Goal: Information Seeking & Learning: Learn about a topic

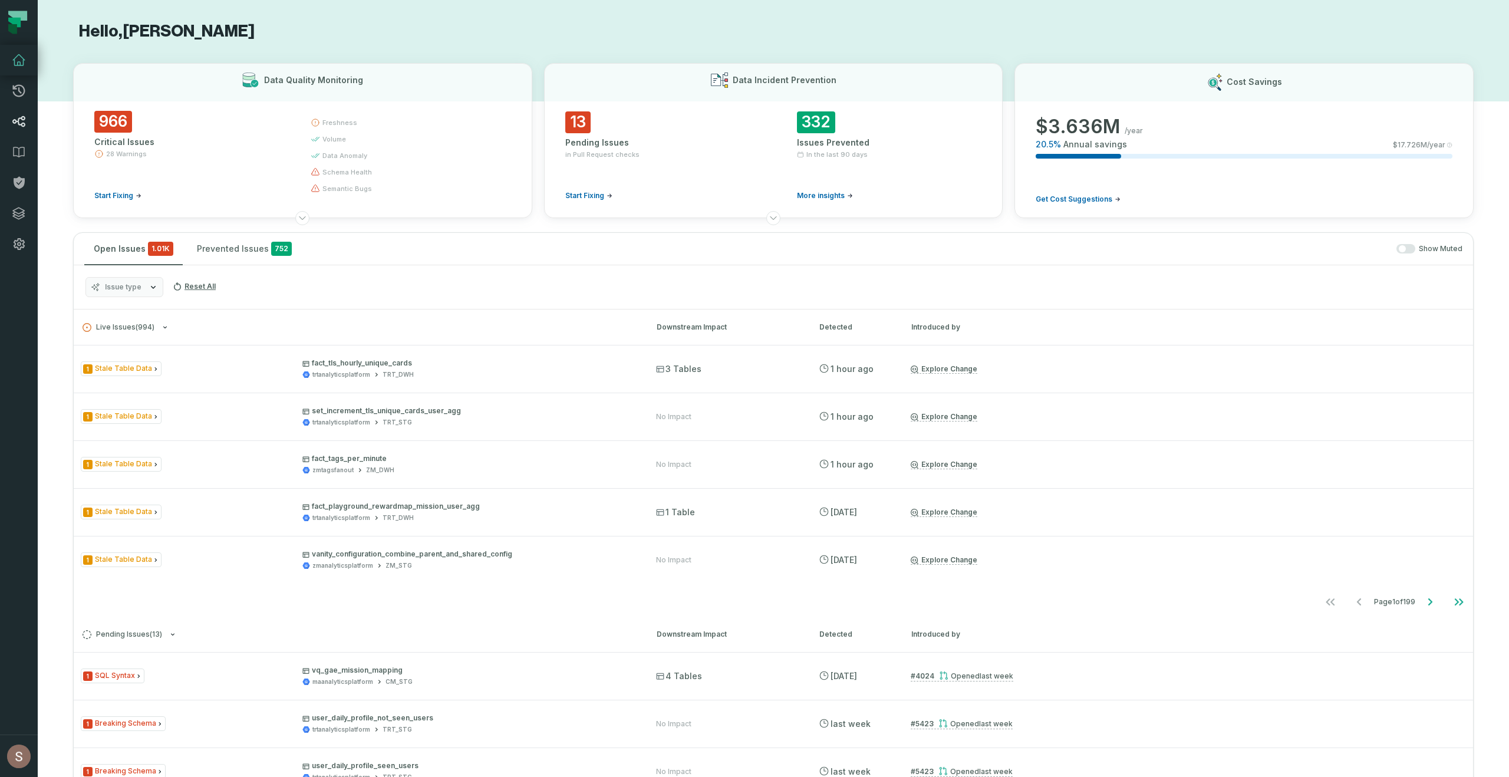
click at [14, 118] on icon at bounding box center [19, 121] width 14 height 14
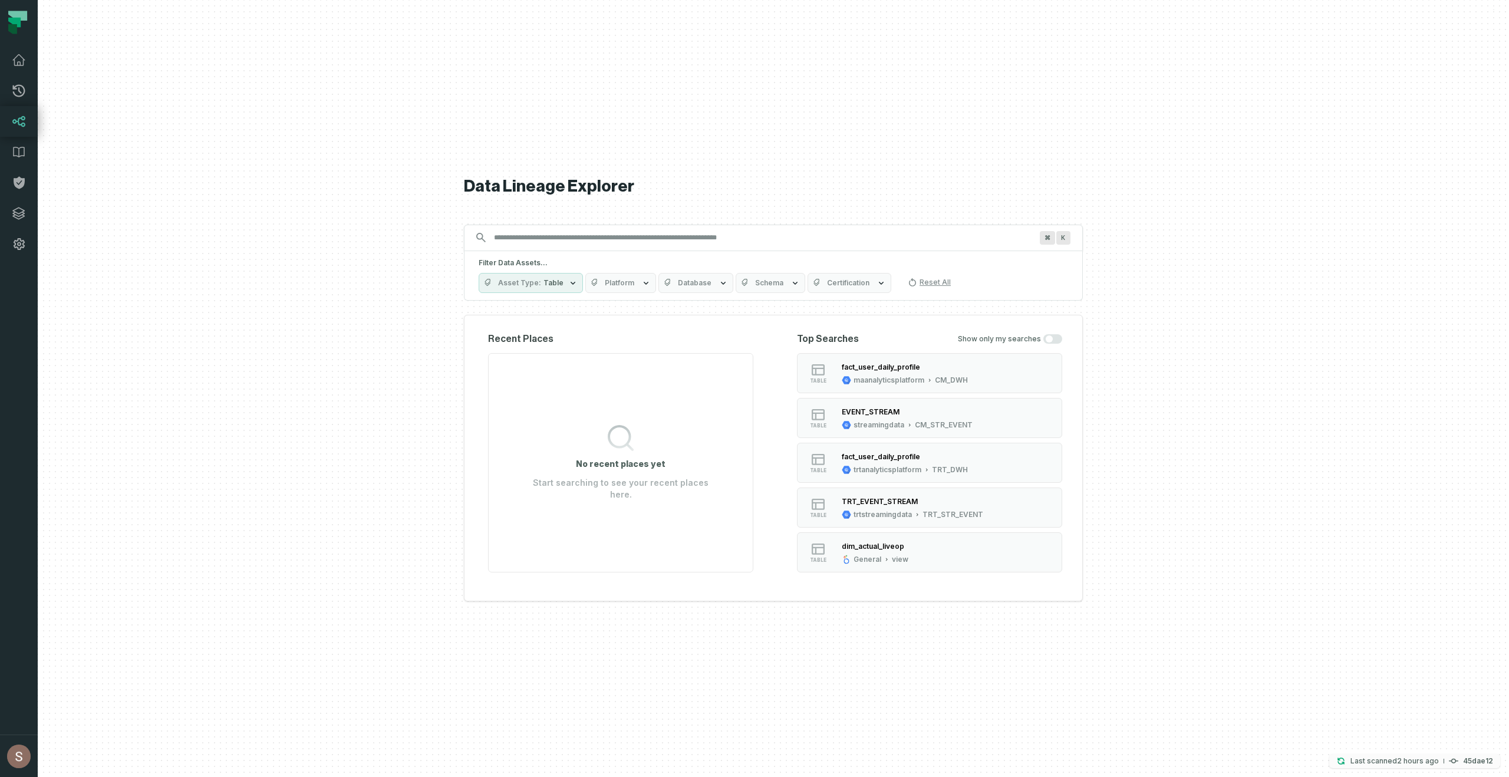
click at [1439, 762] on relative-time "[DATE] 6:19:30 AM" at bounding box center [1418, 760] width 42 height 9
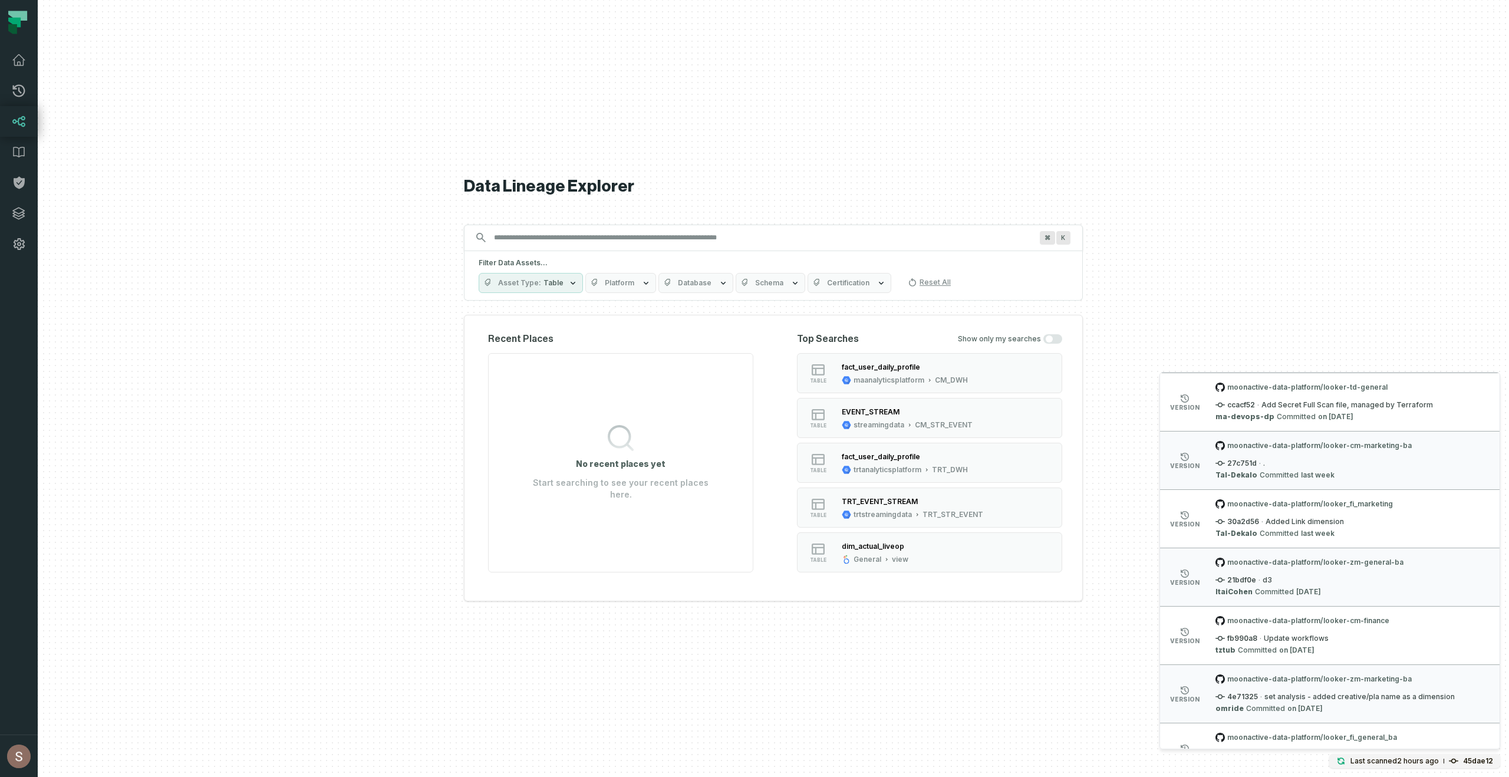
scroll to position [763, 0]
click at [289, 154] on div at bounding box center [773, 388] width 1471 height 777
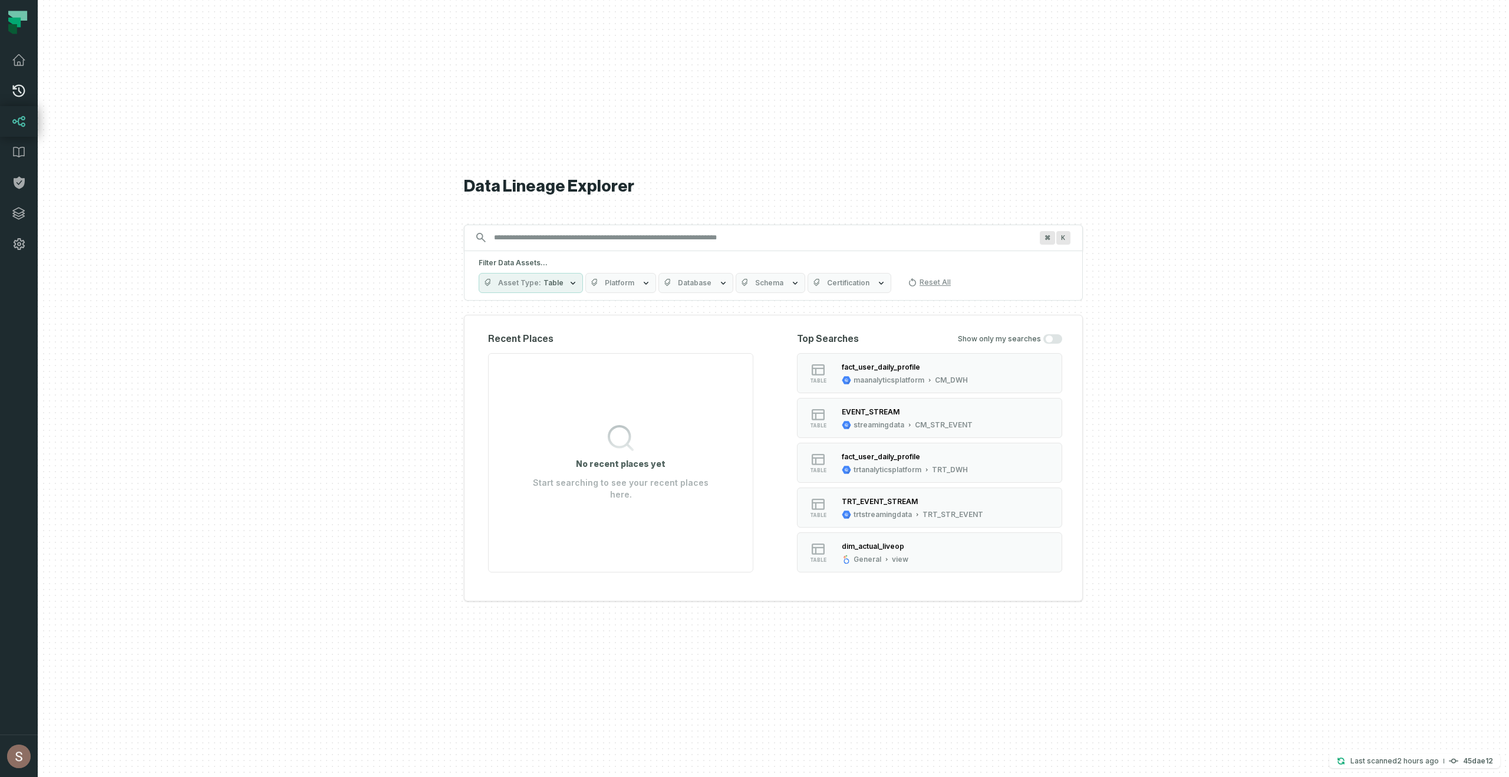
click at [13, 93] on icon at bounding box center [19, 91] width 12 height 12
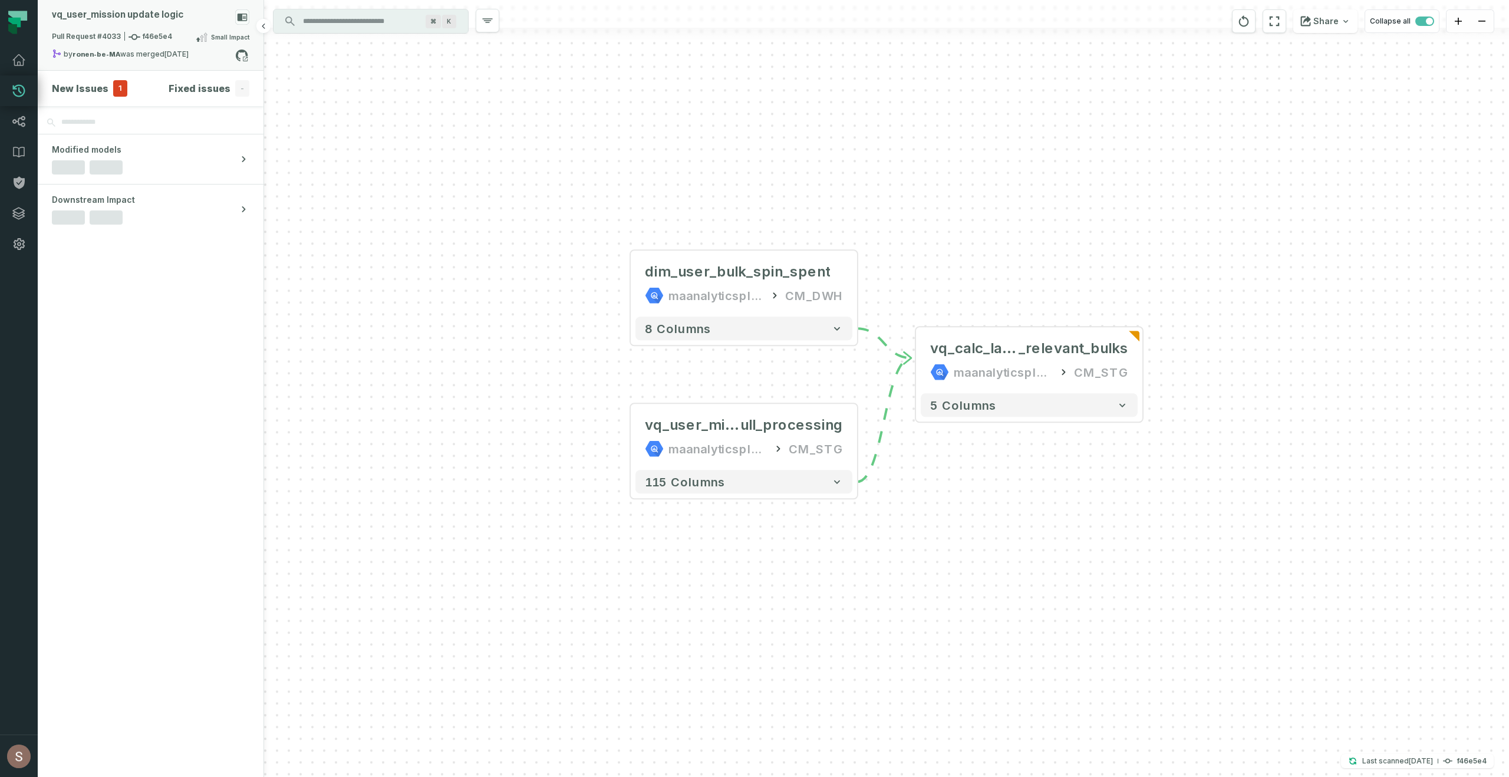
click at [169, 37] on span "Pull Request #4033 f46e5e4" at bounding box center [112, 37] width 120 height 12
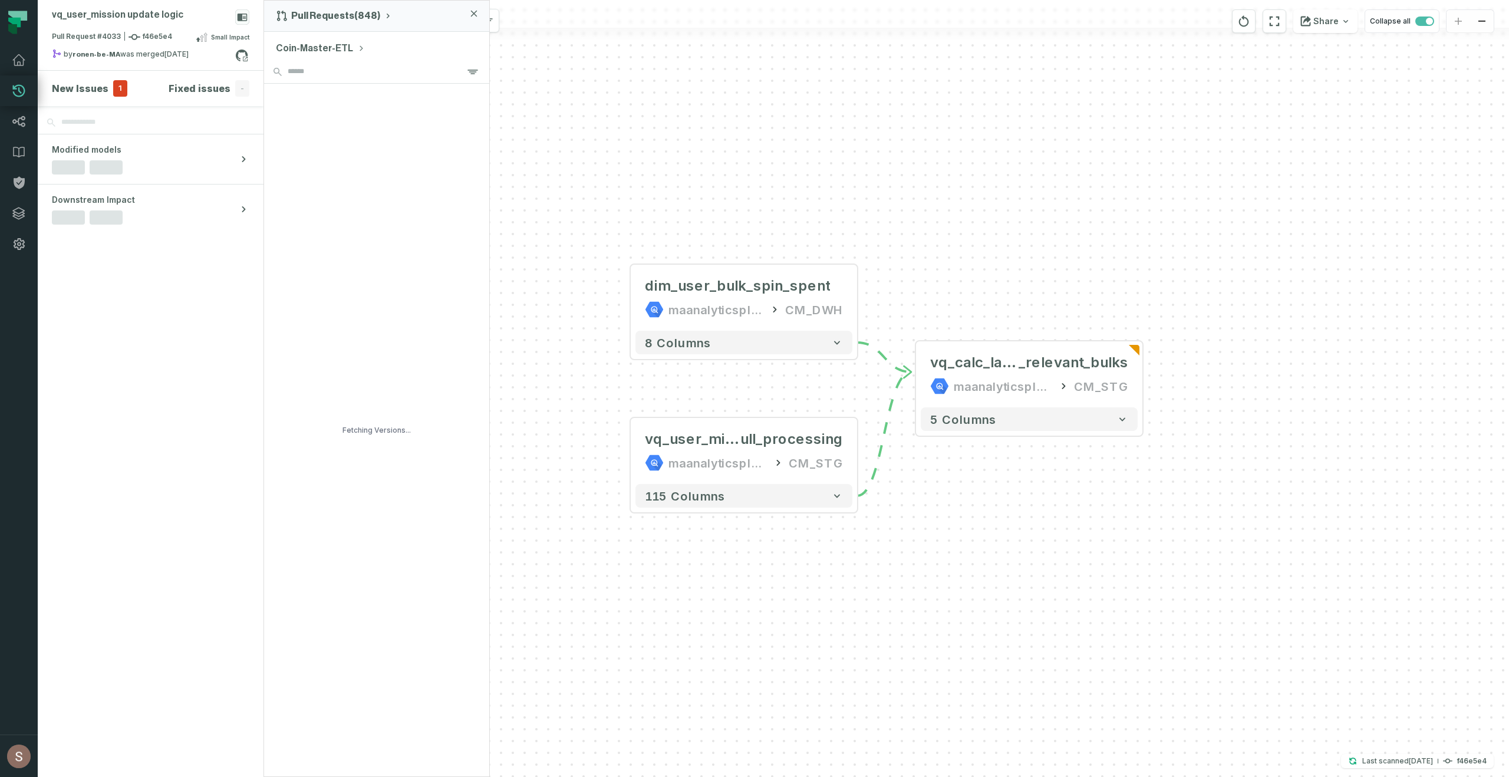
click at [335, 46] on button "Coin-Master-ETL" at bounding box center [320, 48] width 89 height 14
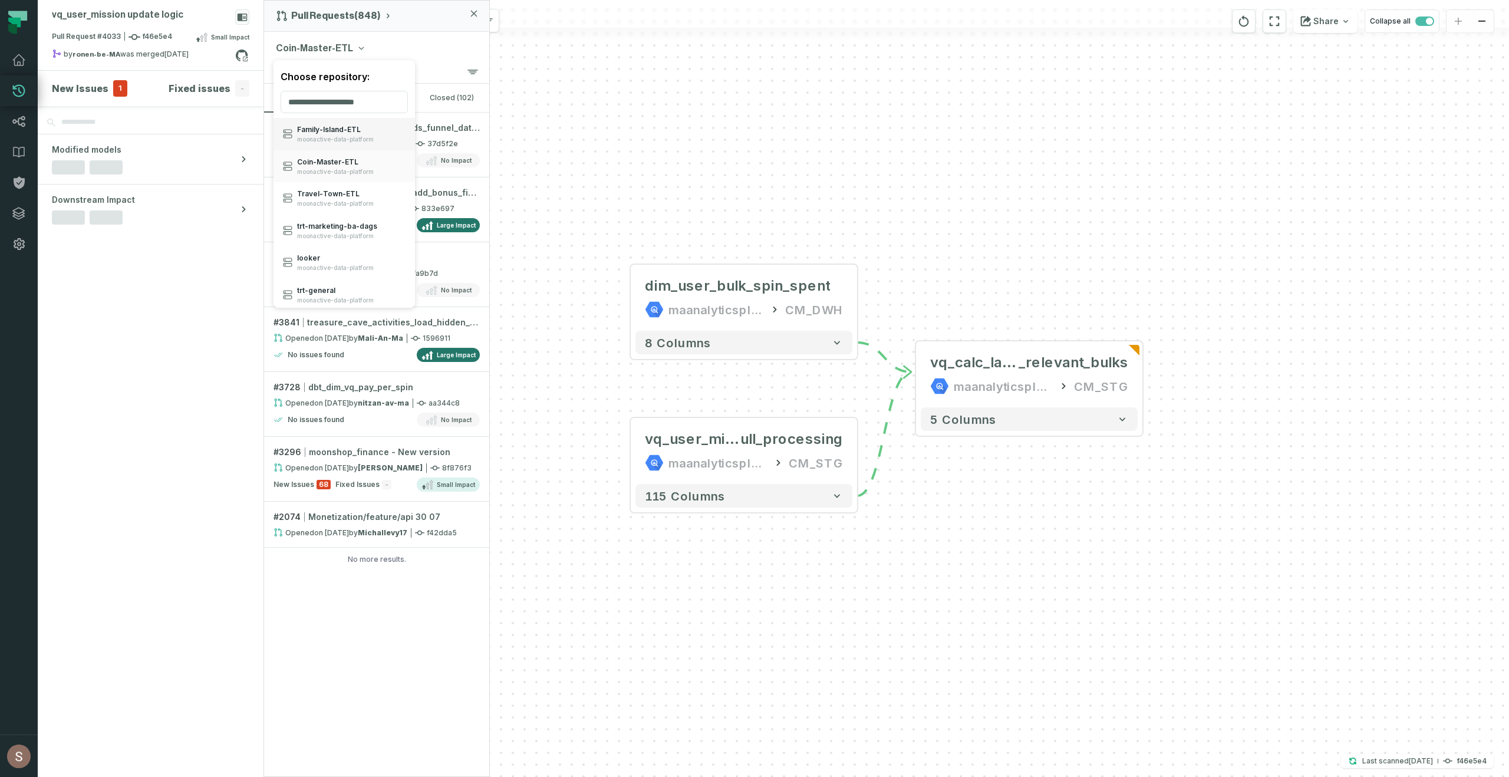
click at [358, 140] on span "moonactive-data-platform" at bounding box center [335, 140] width 77 height 8
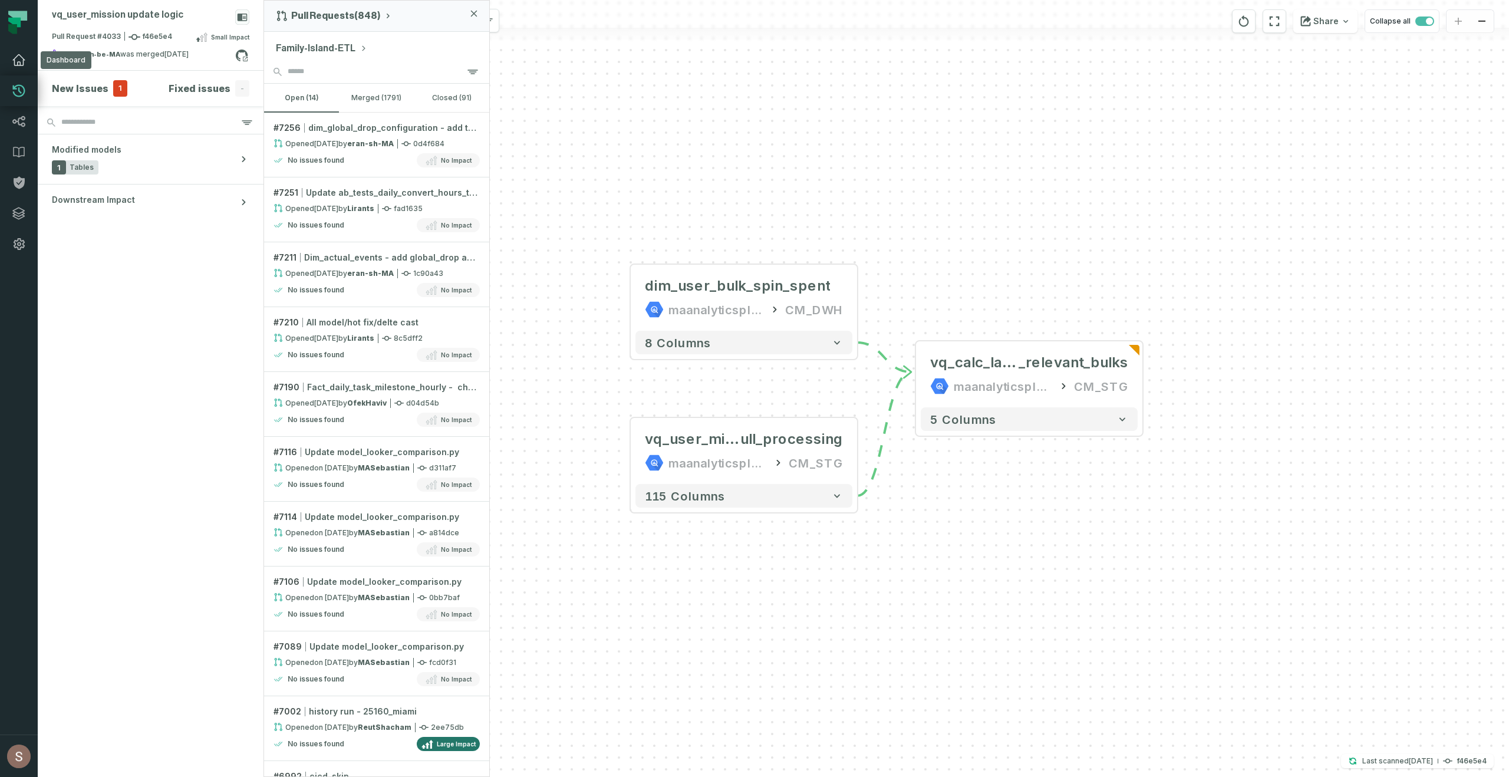
click at [22, 60] on icon at bounding box center [19, 60] width 14 height 14
